Goal: Information Seeking & Learning: Check status

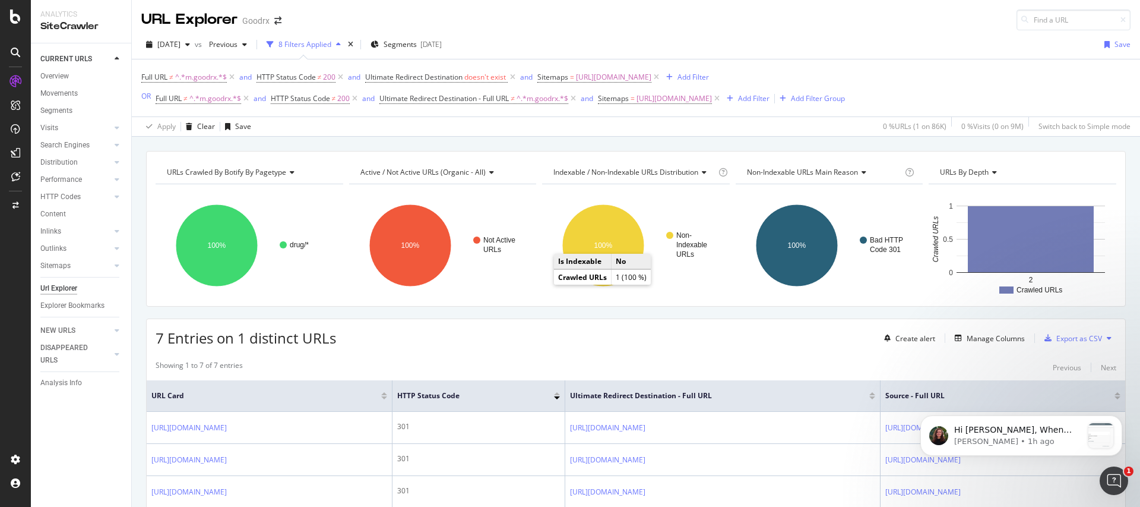
click at [496, 347] on div "7 Entries on 1 distinct URLs Create alert Manage Columns Export as CSV" at bounding box center [636, 333] width 979 height 29
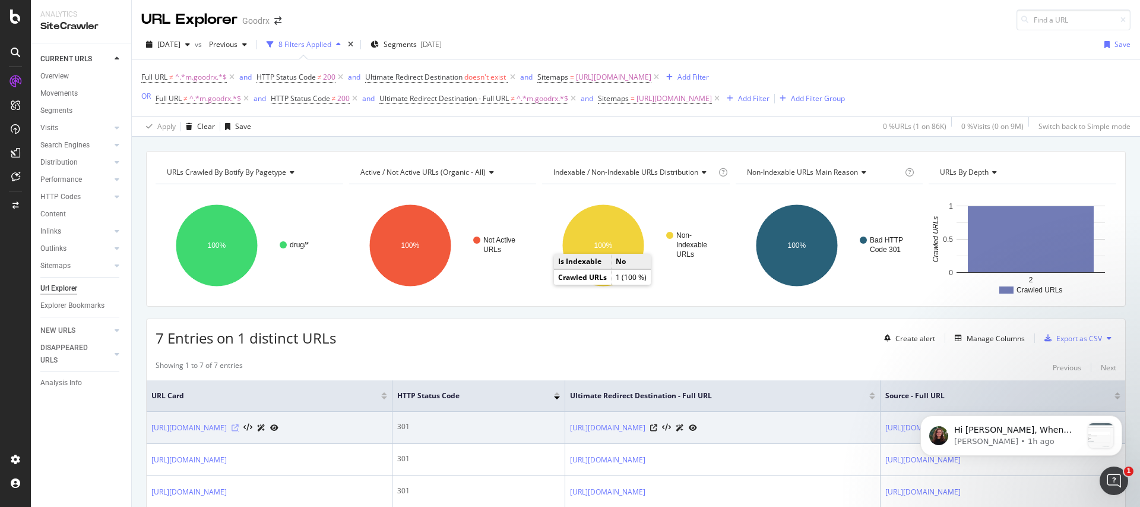
click at [239, 426] on icon at bounding box center [235, 427] width 7 height 7
